Goal: Task Accomplishment & Management: Use online tool/utility

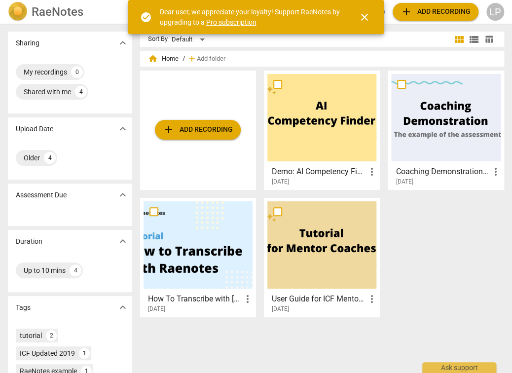
click at [200, 268] on div at bounding box center [198, 244] width 109 height 87
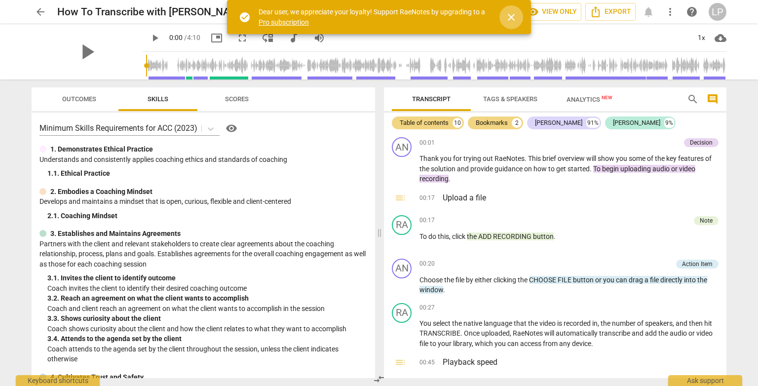
click at [511, 18] on span "close" at bounding box center [511, 17] width 12 height 12
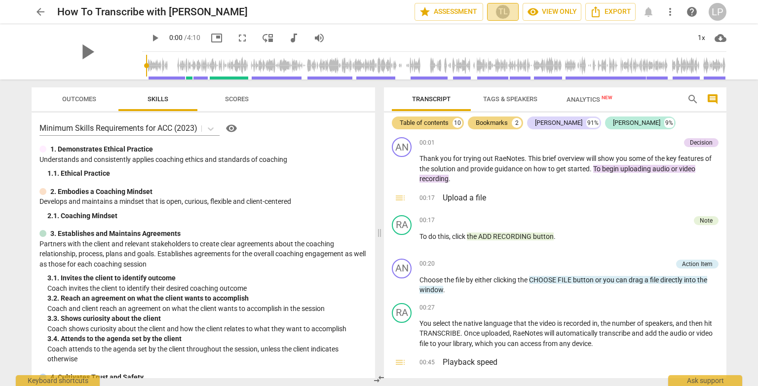
click at [504, 14] on div "TL" at bounding box center [502, 11] width 15 height 15
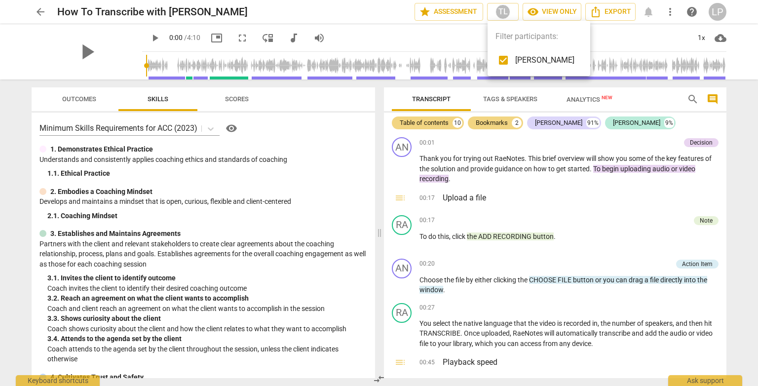
click at [436, 40] on div at bounding box center [379, 193] width 758 height 386
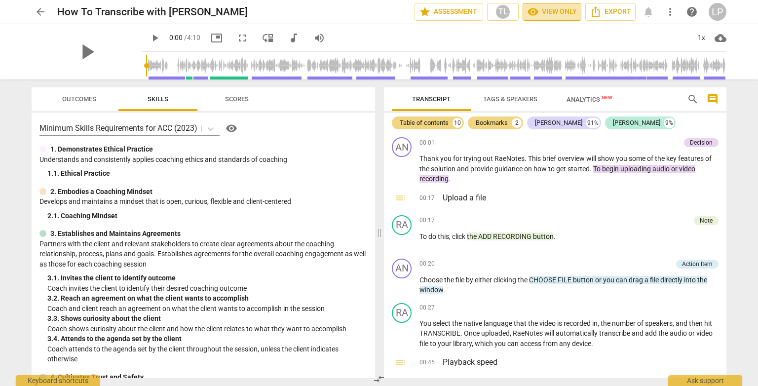
click at [511, 12] on span "visibility View only" at bounding box center [552, 12] width 50 height 12
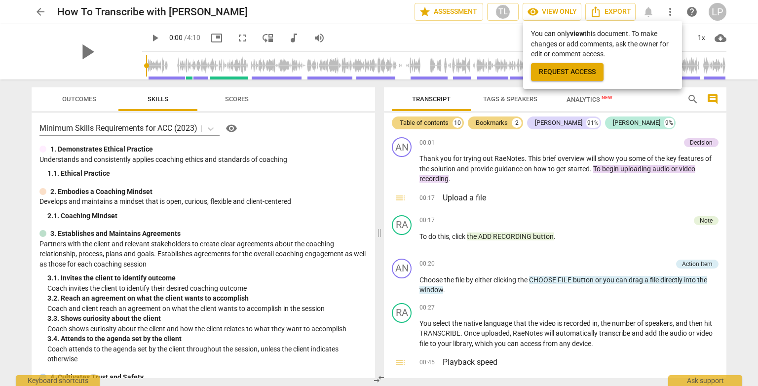
click at [467, 42] on div at bounding box center [379, 193] width 758 height 386
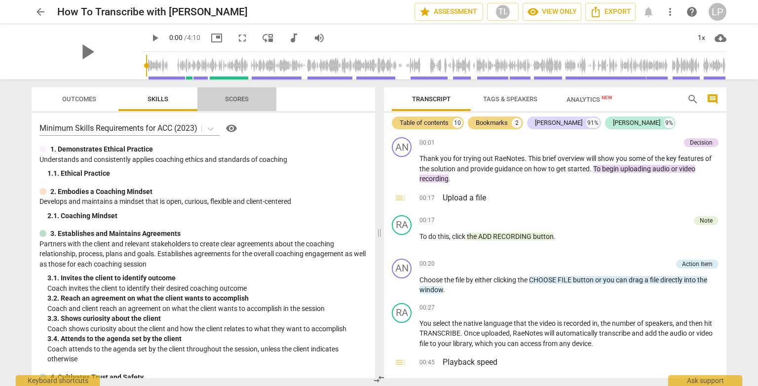
click at [242, 95] on span "Scores" at bounding box center [237, 98] width 24 height 7
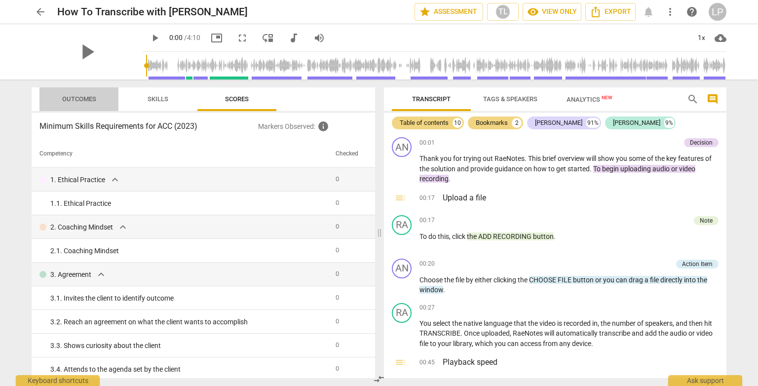
click at [76, 98] on span "Outcomes" at bounding box center [79, 98] width 34 height 7
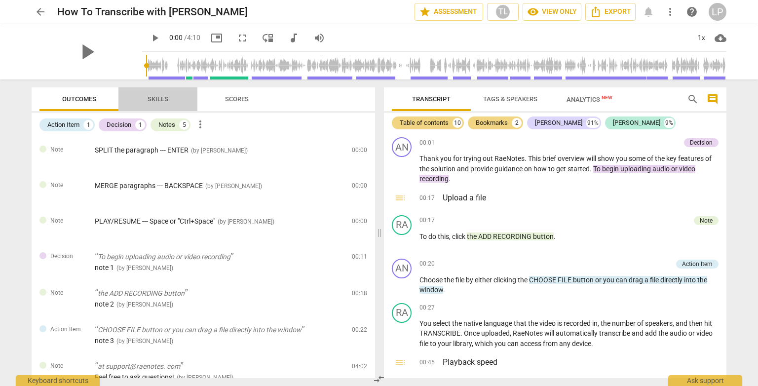
click at [161, 97] on span "Skills" at bounding box center [157, 98] width 21 height 7
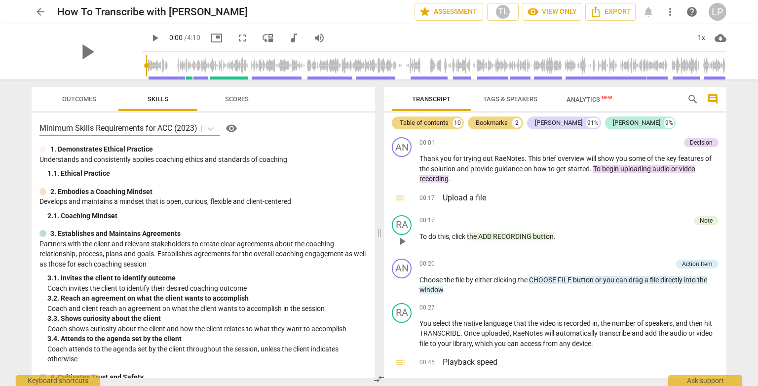
click at [511, 235] on span "RECORDING" at bounding box center [513, 236] width 40 height 8
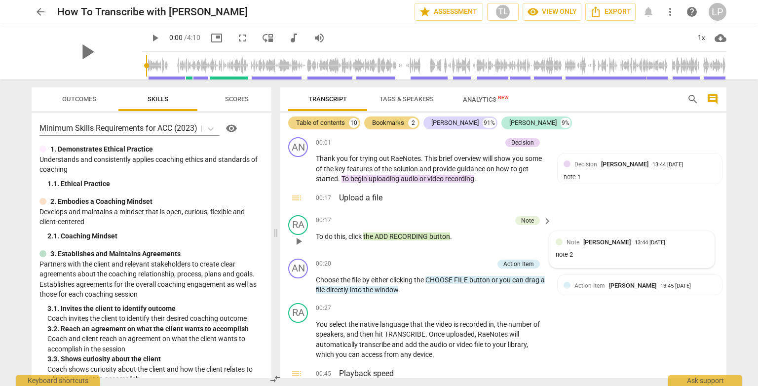
click at [402, 232] on span "RECORDING" at bounding box center [409, 236] width 40 height 8
click at [511, 13] on span "more_vert" at bounding box center [670, 12] width 12 height 12
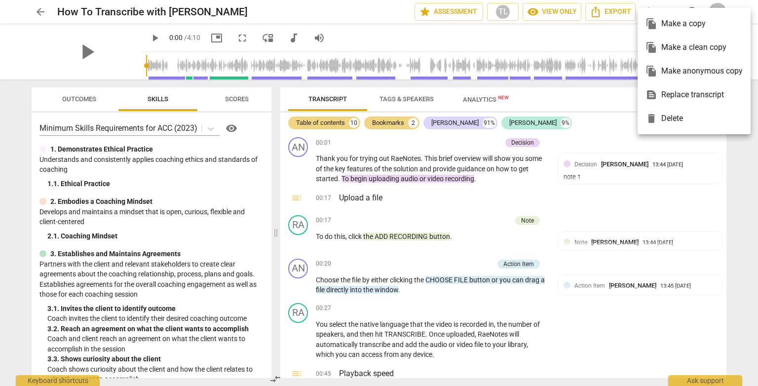
click at [511, 47] on div at bounding box center [379, 193] width 758 height 386
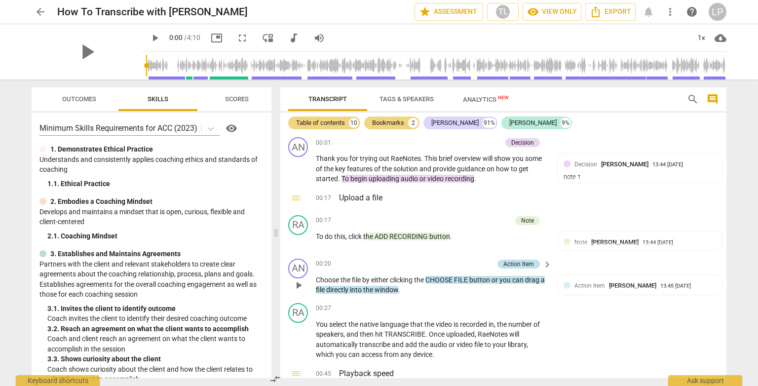
click at [511, 264] on div "Action Item" at bounding box center [518, 263] width 31 height 9
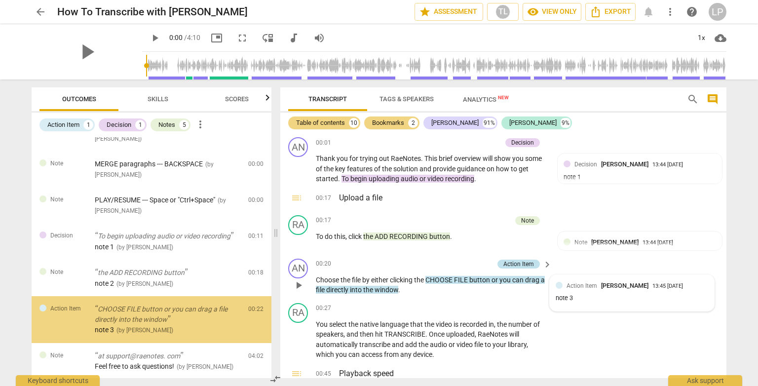
scroll to position [23, 0]
click at [511, 264] on div "Action Item" at bounding box center [518, 263] width 31 height 9
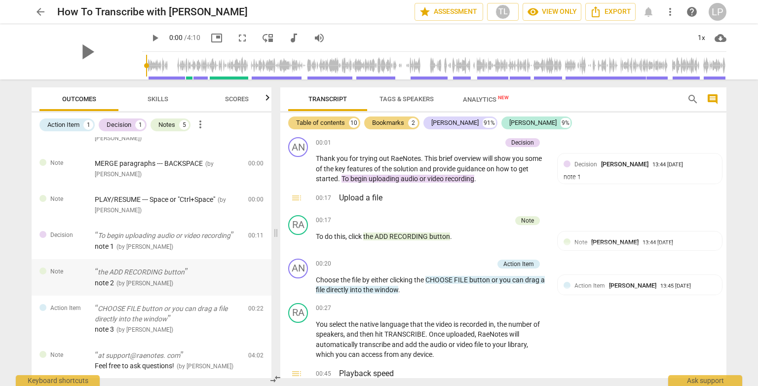
click at [167, 281] on div "note 2 ( by [PERSON_NAME] )" at bounding box center [167, 283] width 145 height 10
click at [299, 239] on span "play_arrow" at bounding box center [298, 241] width 12 height 12
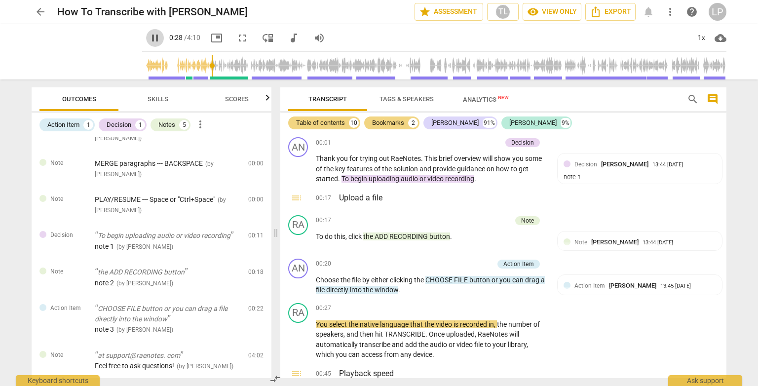
click at [149, 40] on span "pause" at bounding box center [155, 38] width 12 height 12
type input "28"
click at [39, 6] on span "arrow_back" at bounding box center [41, 12] width 12 height 12
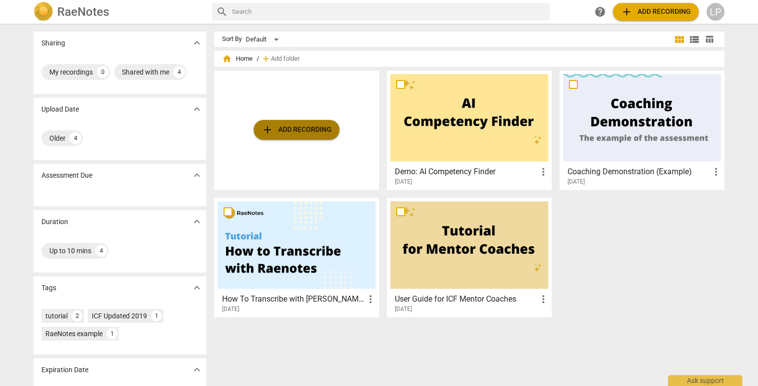
click at [306, 129] on span "add Add recording" at bounding box center [296, 130] width 70 height 12
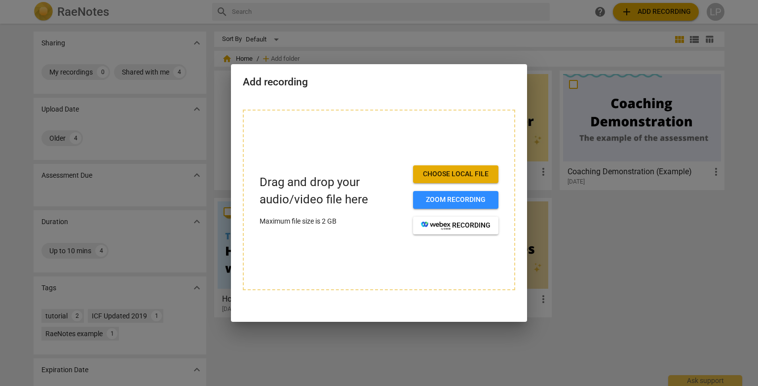
click at [511, 240] on div at bounding box center [379, 193] width 758 height 386
